Goal: Use online tool/utility: Utilize a website feature to perform a specific function

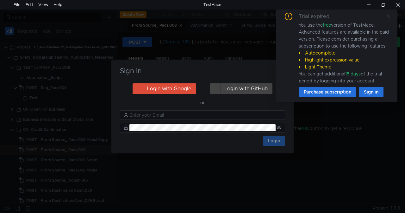
click at [389, 17] on icon at bounding box center [388, 16] width 4 height 4
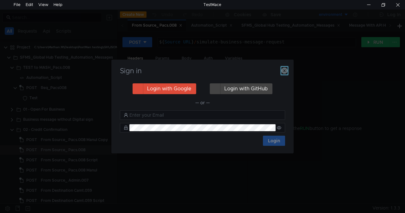
click at [284, 68] on icon "button" at bounding box center [284, 70] width 6 height 6
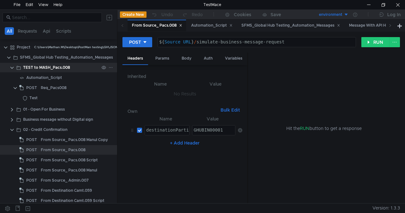
click at [11, 66] on clr-icon at bounding box center [11, 67] width 5 height 5
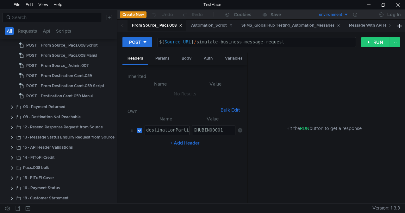
scroll to position [127, 0]
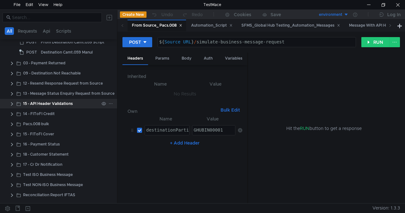
click at [11, 103] on clr-icon at bounding box center [11, 103] width 5 height 5
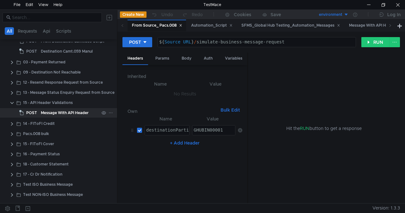
click at [41, 111] on div "Message With API Header" at bounding box center [65, 112] width 48 height 9
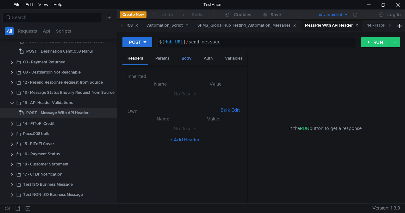
click at [183, 57] on div "Body" at bounding box center [186, 58] width 20 height 12
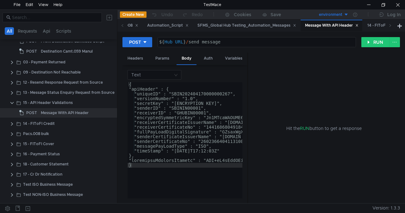
type textarea ""apiHeader" : {"
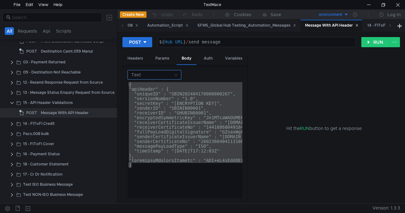
click at [159, 70] on div "Text { "apiHeader" : { "uniqueID" : "SBIN202404170000000267", "versionNumber" :…" at bounding box center [184, 134] width 125 height 138
click at [150, 78] on input at bounding box center [152, 74] width 42 height 9
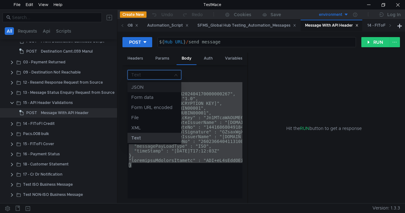
click at [142, 88] on div "JSON" at bounding box center [154, 86] width 46 height 7
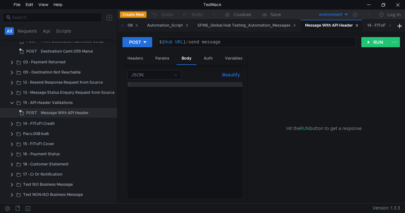
click at [153, 86] on div at bounding box center [184, 145] width 115 height 126
paste textarea "}"
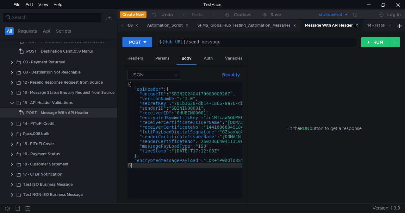
drag, startPoint x: 247, startPoint y: 66, endPoint x: 314, endPoint y: 70, distance: 67.5
click at [314, 70] on as-split "Headers Params Body Auth Variables Other JSON Beautify } { "apiHeader" : { "uni…" at bounding box center [260, 127] width 277 height 151
drag, startPoint x: 247, startPoint y: 71, endPoint x: 295, endPoint y: 72, distance: 48.1
click at [295, 72] on as-split "Headers Params Body Auth Variables Other JSON Beautify } { "apiHeader" : { "uni…" at bounding box center [260, 127] width 277 height 151
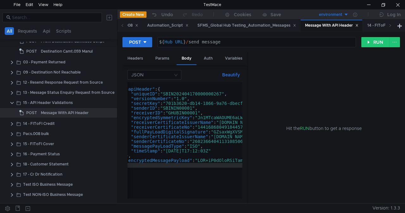
scroll to position [0, 9]
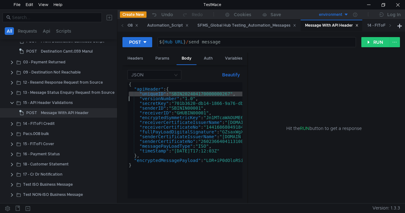
click at [213, 93] on div "{ "apiHeader" : { "uniqueID" : "SBIN202404170000000267" , "versionNumber" : "1.…" at bounding box center [184, 140] width 115 height 116
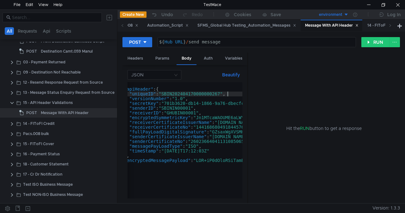
scroll to position [0, 7]
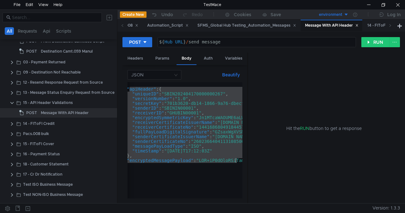
drag, startPoint x: 128, startPoint y: 89, endPoint x: 237, endPoint y: 160, distance: 129.5
click at [190, 99] on div "{ "apiHeader" : { "uniqueID" : "SBIN202404170000000267" , "versionNumber" : "1.…" at bounding box center [184, 140] width 115 height 116
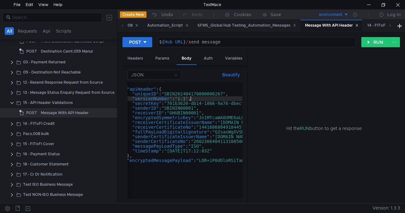
scroll to position [0, 4]
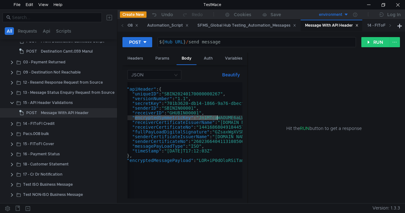
drag, startPoint x: 133, startPoint y: 119, endPoint x: 217, endPoint y: 119, distance: 83.5
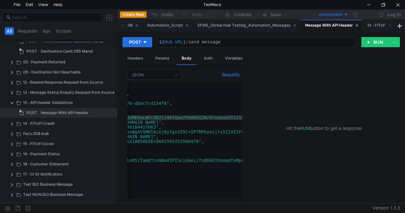
scroll to position [0, 0]
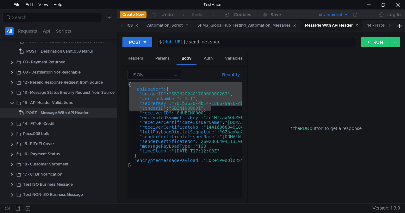
drag, startPoint x: 210, startPoint y: 108, endPoint x: 127, endPoint y: 85, distance: 85.9
type textarea "{ "apiHeader" : {"
